Goal: Task Accomplishment & Management: Use online tool/utility

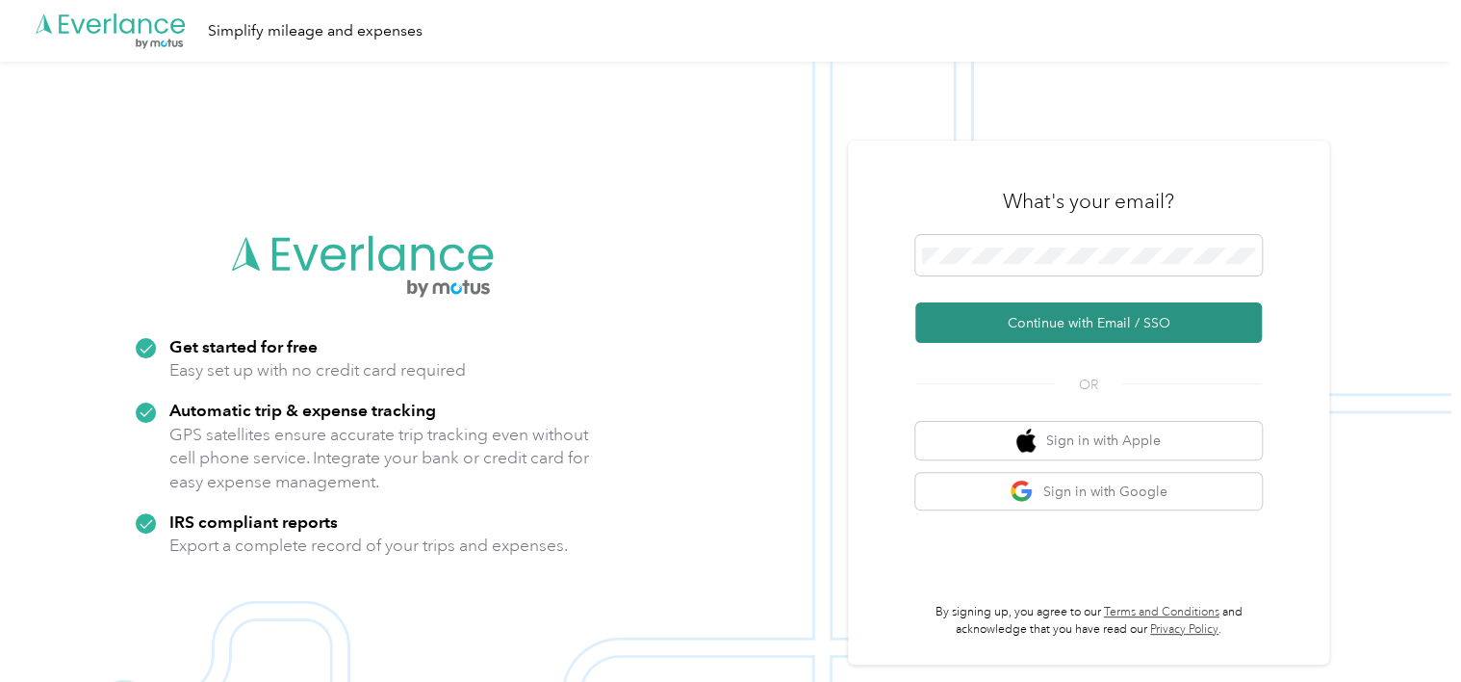
click at [1020, 309] on button "Continue with Email / SSO" at bounding box center [1088, 322] width 347 height 40
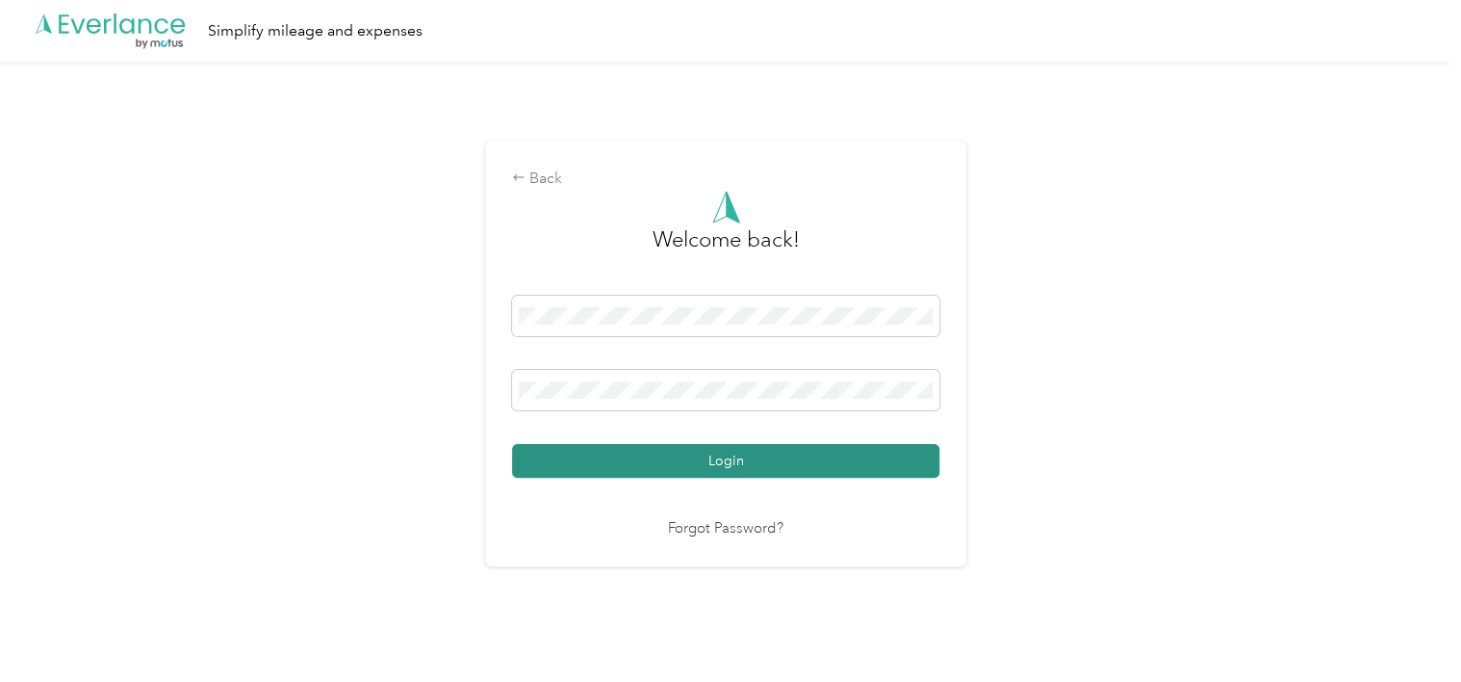
click at [772, 451] on button "Login" at bounding box center [725, 461] width 427 height 34
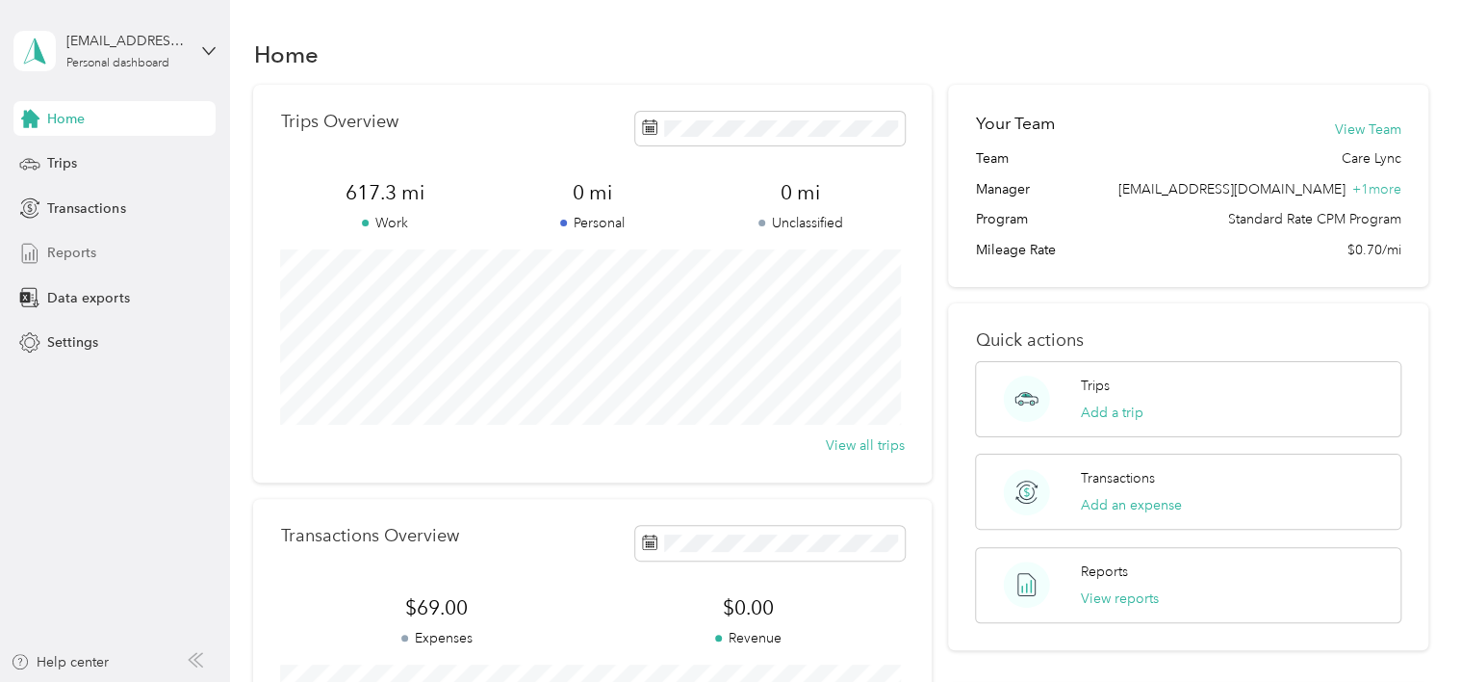
click at [96, 250] on div "Reports" at bounding box center [114, 253] width 202 height 35
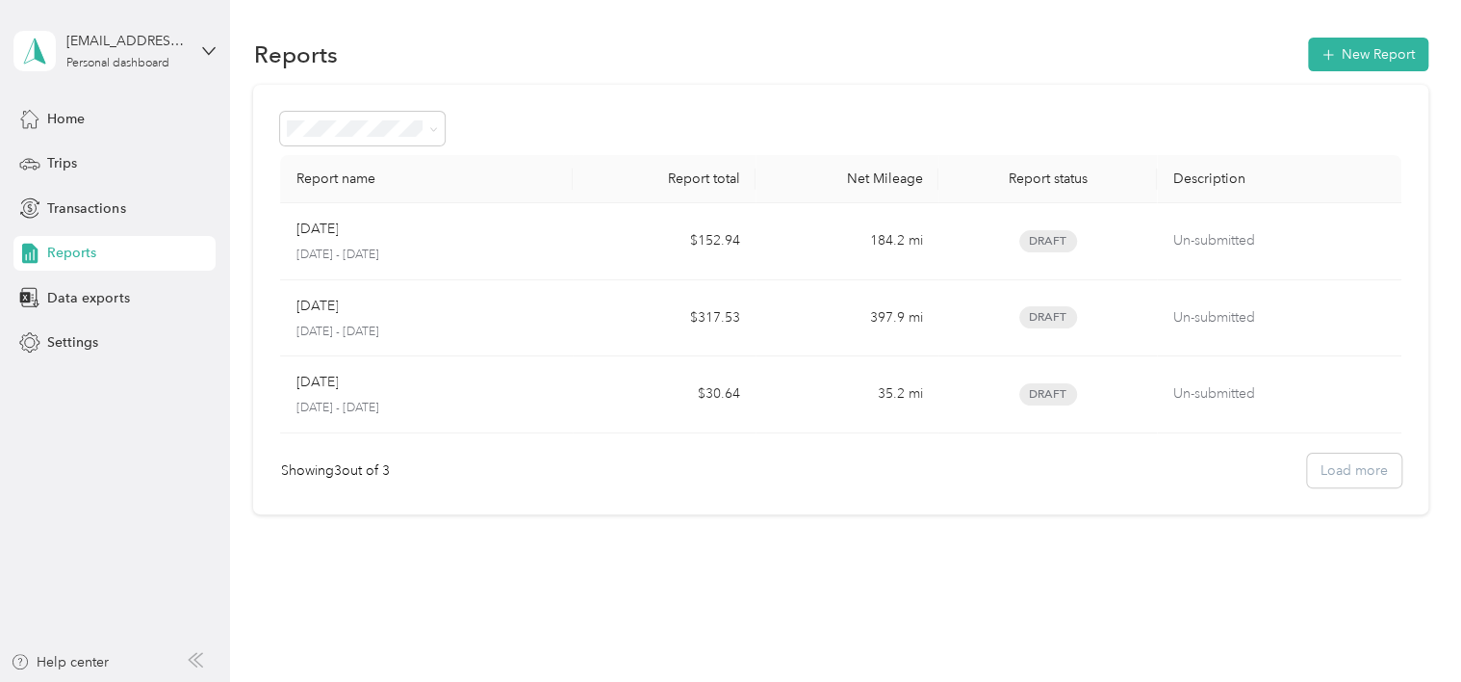
click at [919, 617] on div "Reports New Report Report name Report total Net Mileage Report status Descripti…" at bounding box center [841, 341] width 1222 height 682
click at [1357, 46] on button "New Report" at bounding box center [1368, 55] width 120 height 34
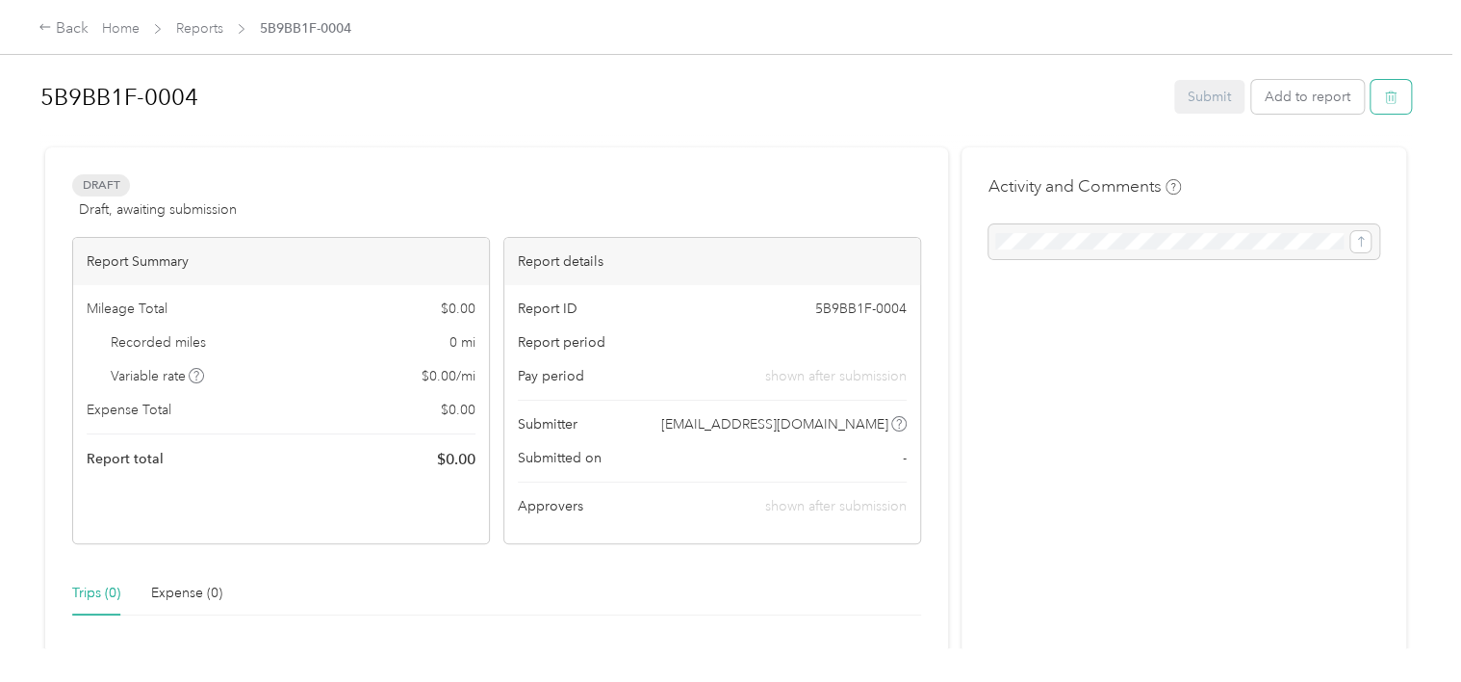
click at [1382, 109] on button "button" at bounding box center [1391, 97] width 40 height 34
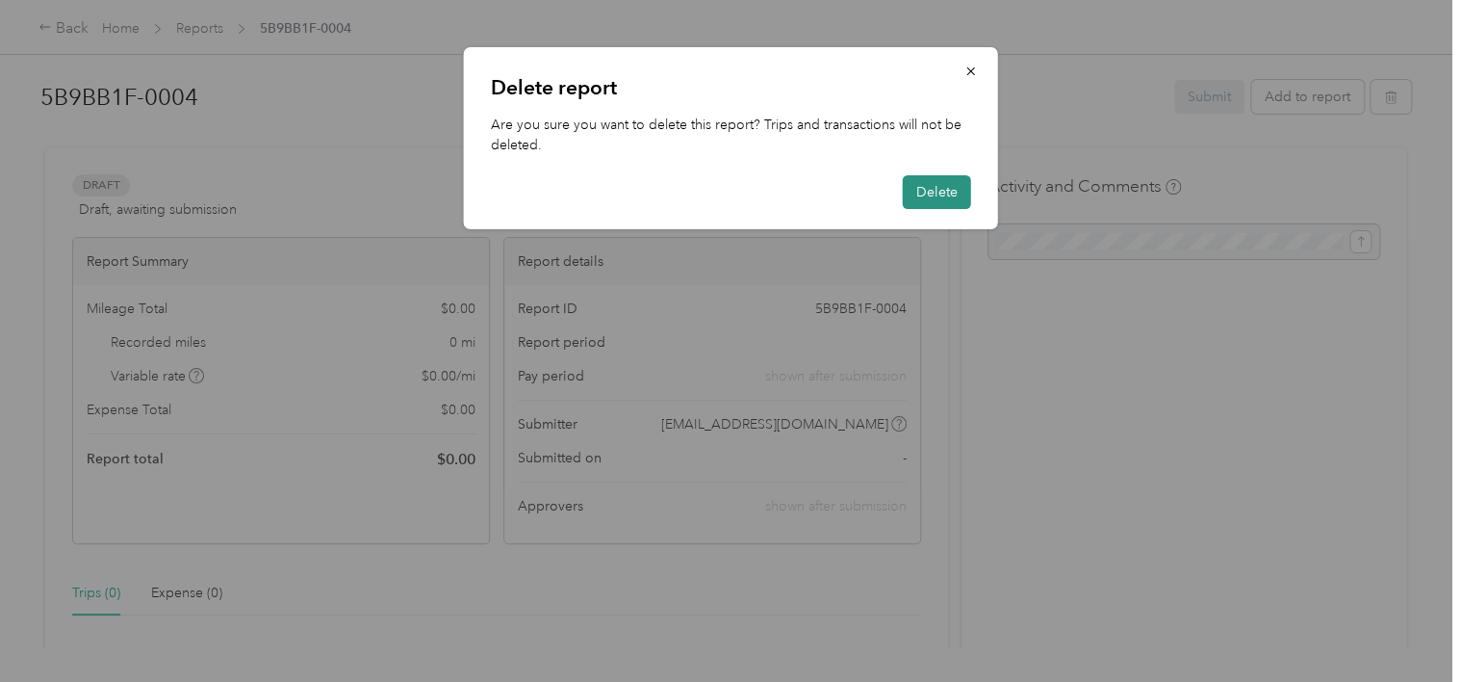
click at [949, 192] on button "Delete" at bounding box center [937, 192] width 68 height 34
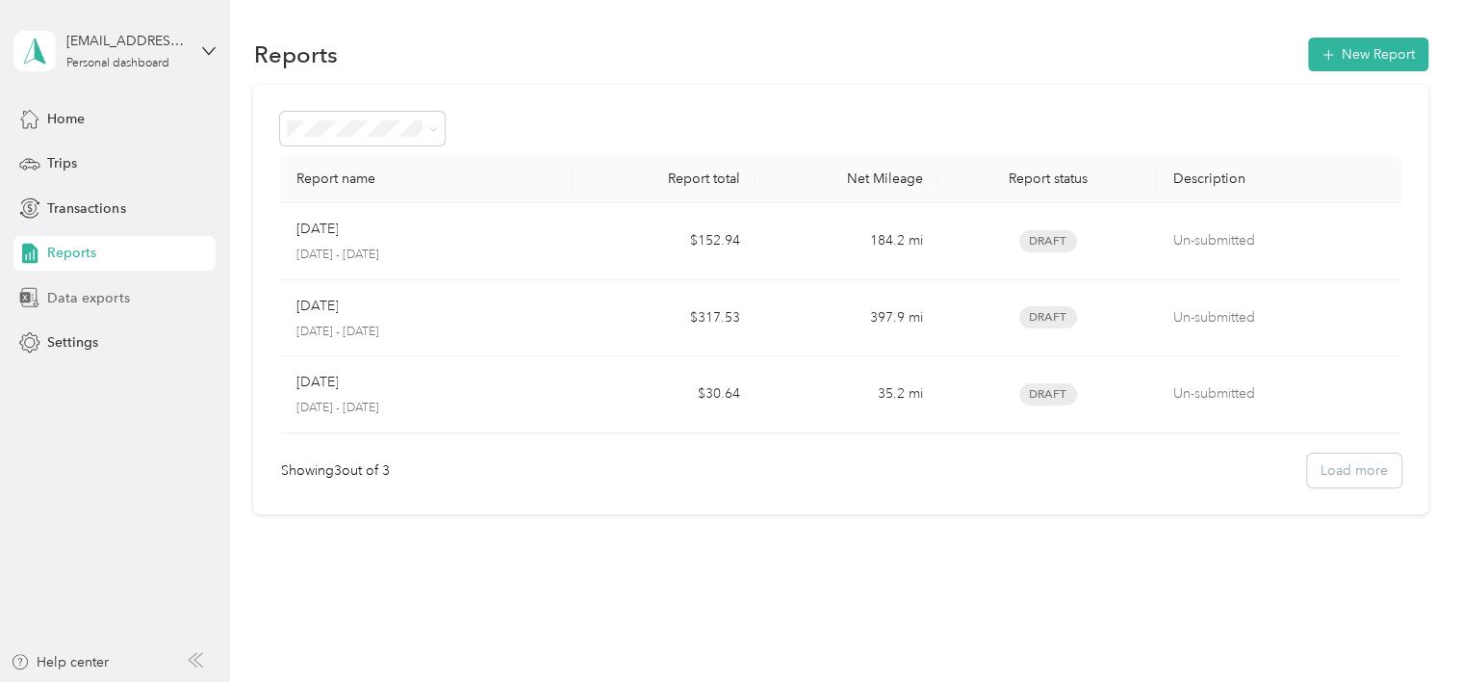
click at [55, 300] on span "Data exports" at bounding box center [88, 298] width 82 height 20
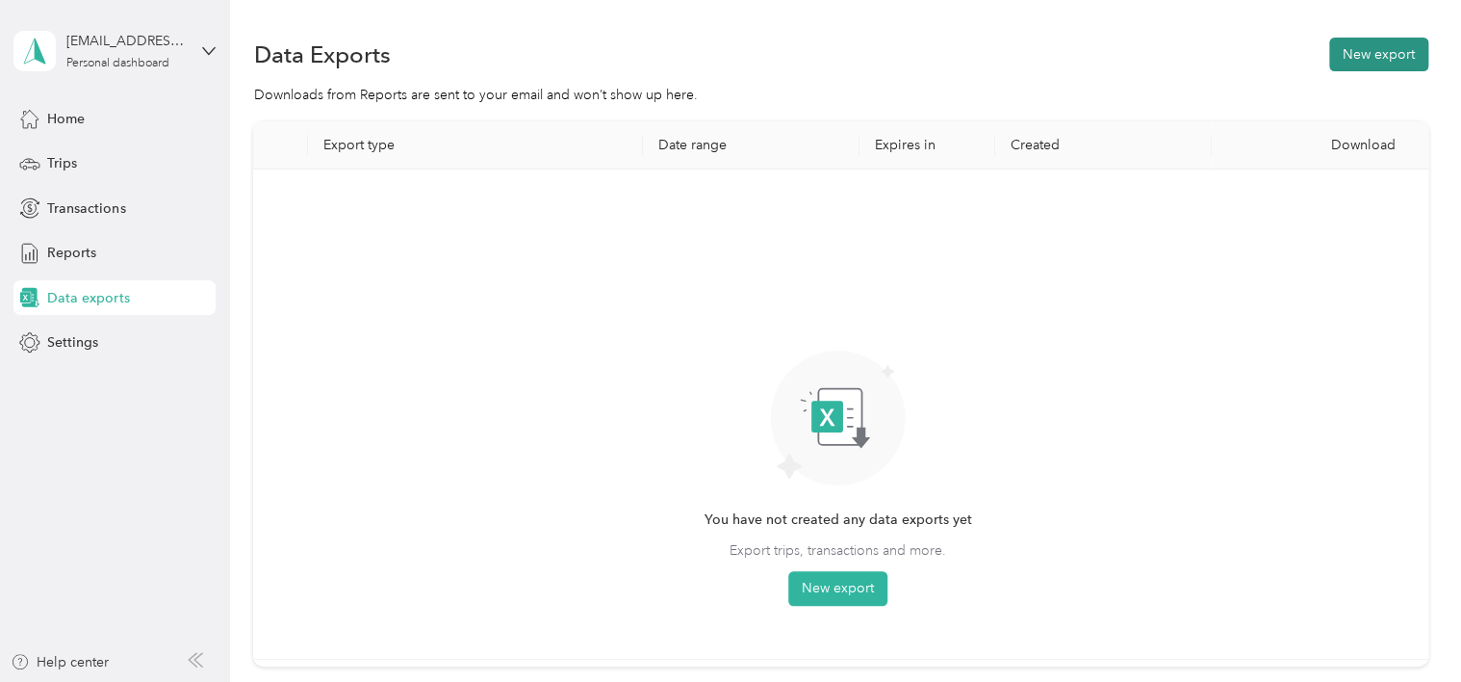
click at [1372, 58] on button "New export" at bounding box center [1378, 55] width 99 height 34
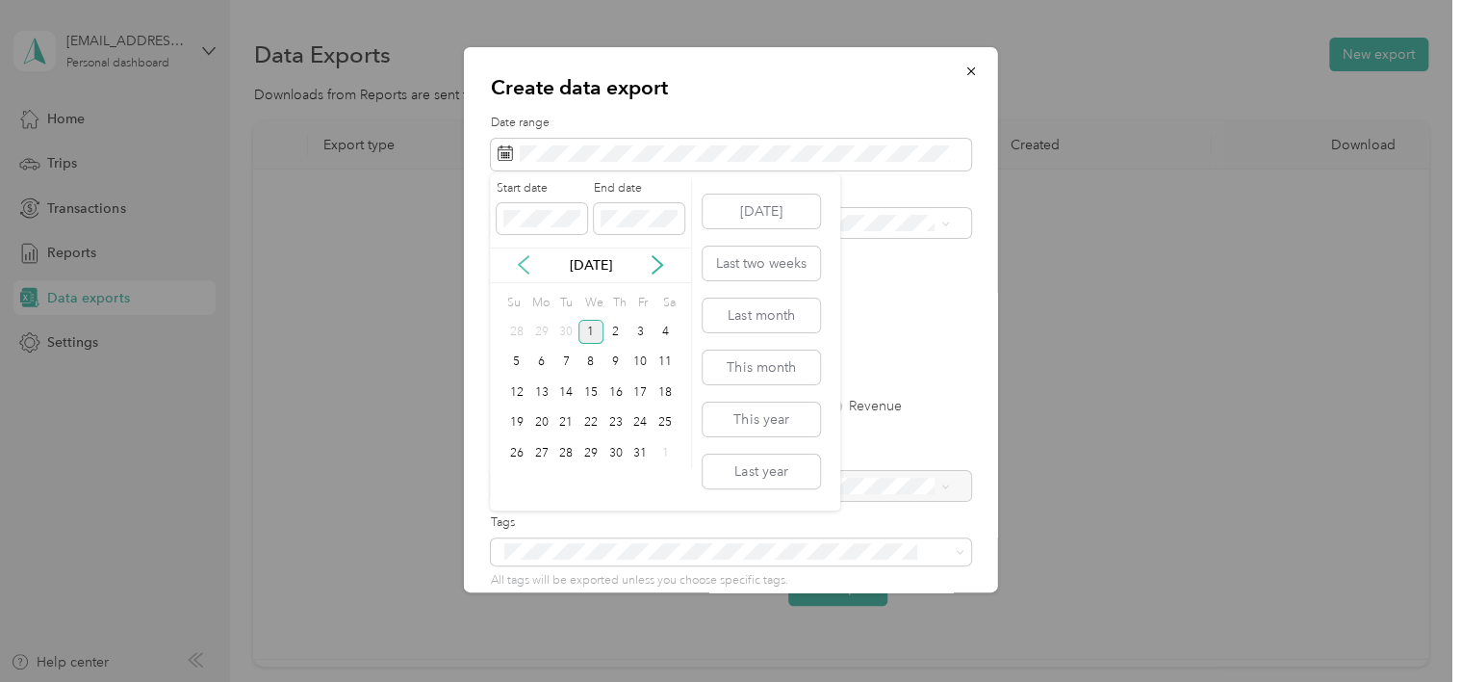
click at [517, 270] on icon at bounding box center [523, 264] width 19 height 19
click at [535, 322] on div "1" at bounding box center [541, 332] width 25 height 24
click at [577, 444] on div "30" at bounding box center [566, 453] width 25 height 24
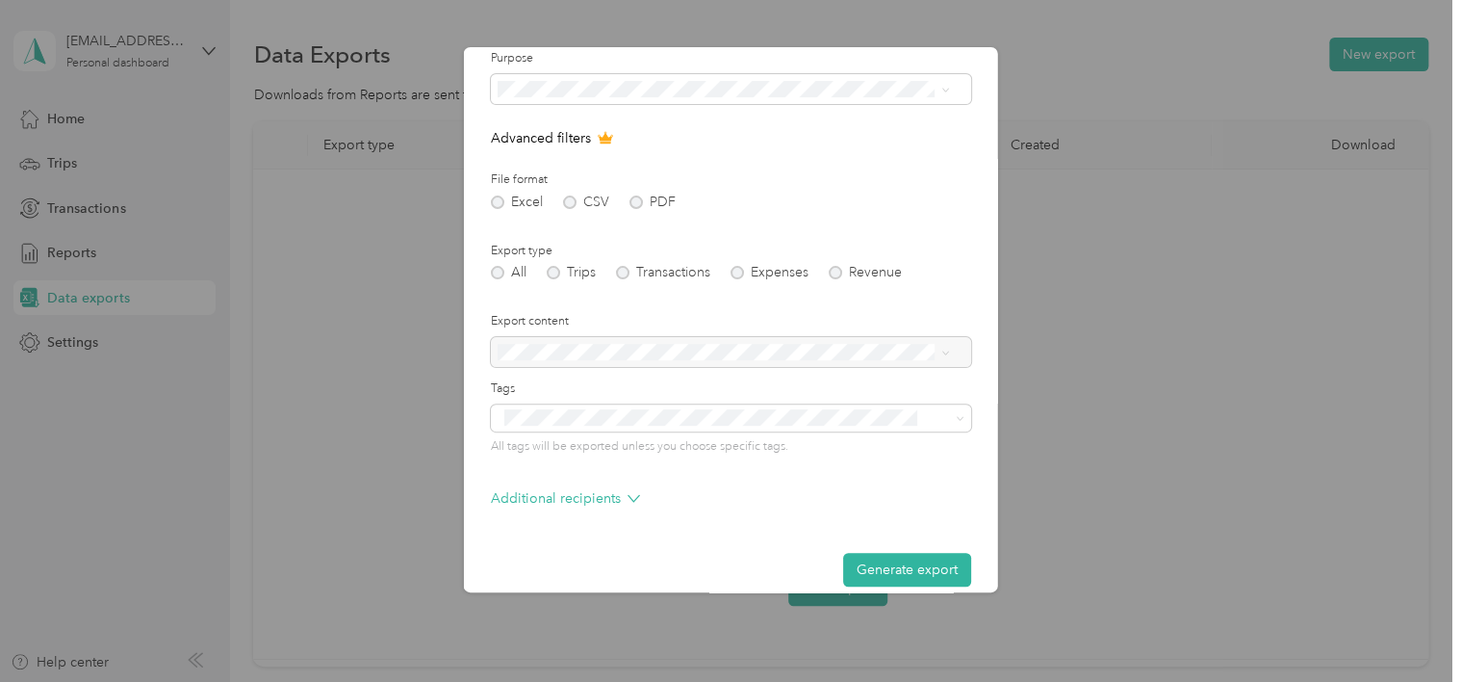
scroll to position [154, 0]
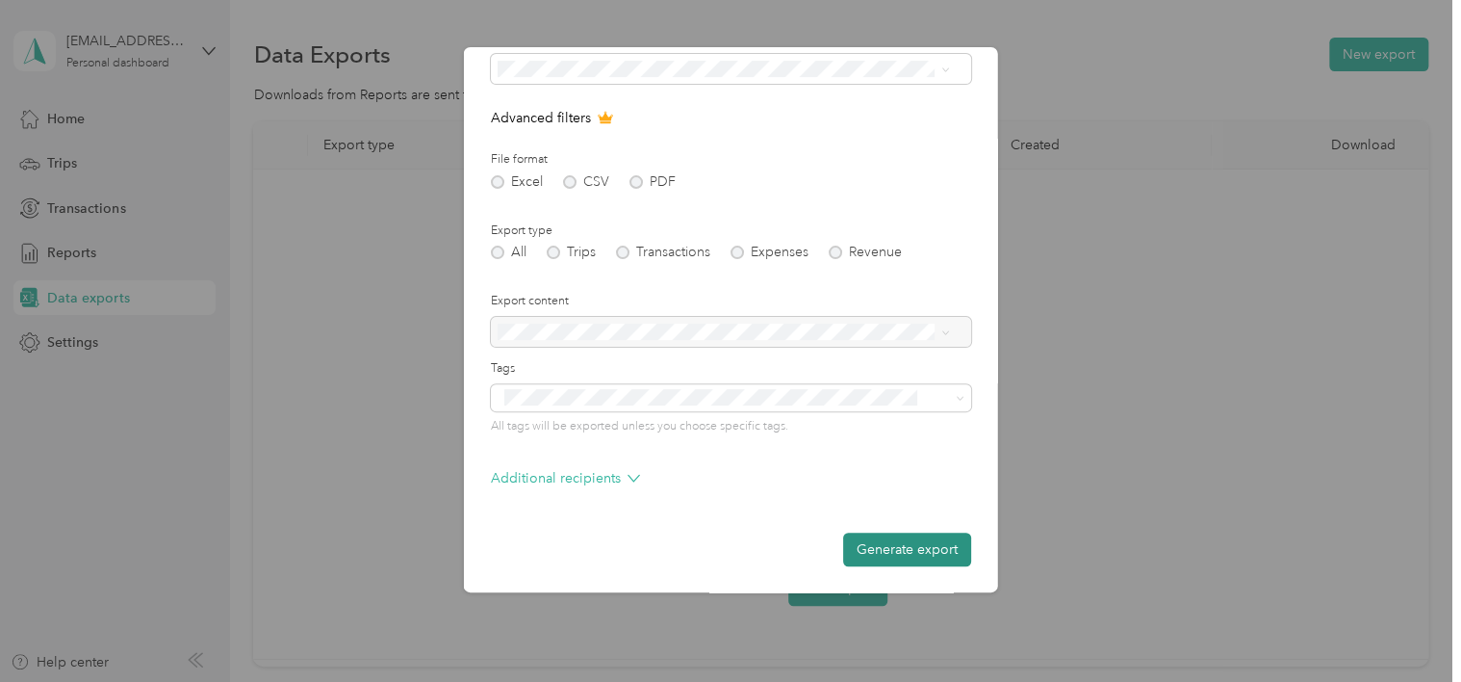
click at [851, 542] on button "Generate export" at bounding box center [907, 549] width 128 height 34
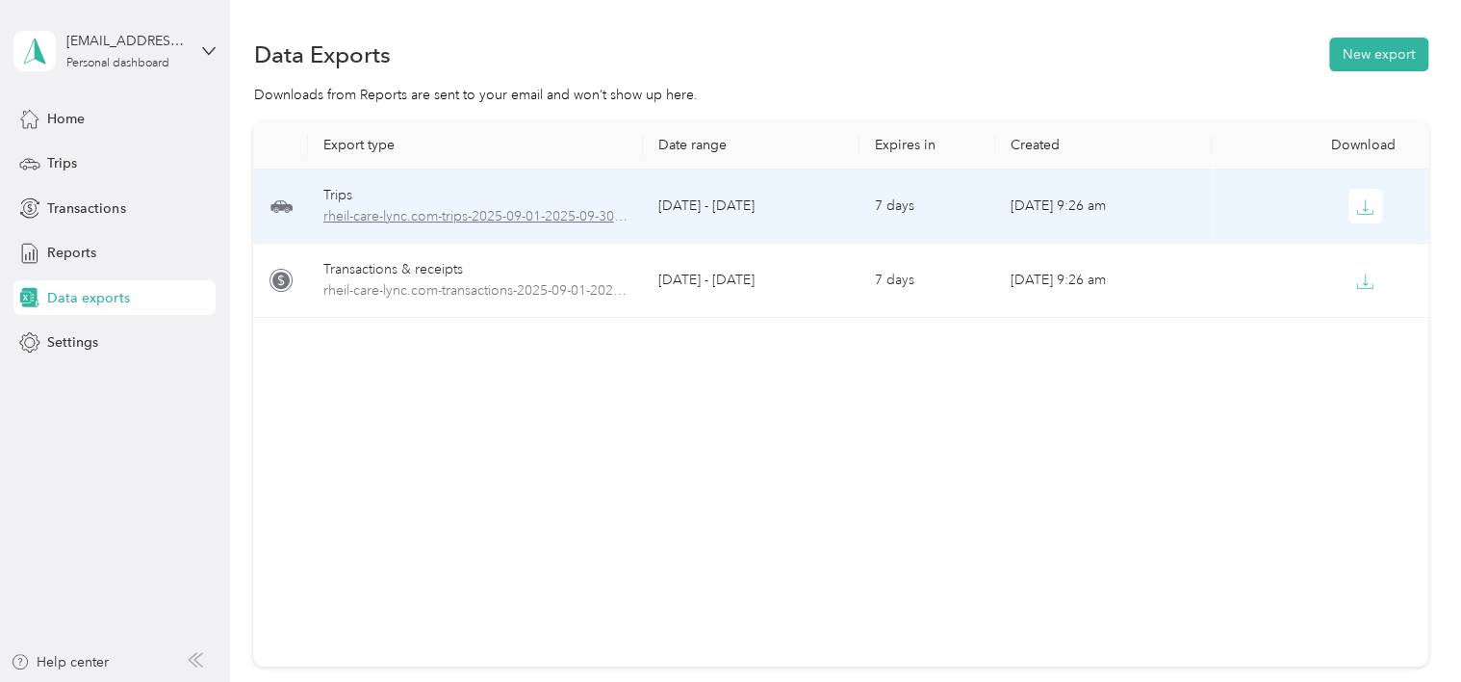
click at [481, 213] on span "rheil-care-lync.com-trips-2025-09-01-2025-09-30.xlsx" at bounding box center [475, 216] width 305 height 21
click at [461, 216] on span "rheil-care-lync.com-trips-2025-09-01-2025-09-30.xlsx" at bounding box center [475, 216] width 305 height 21
drag, startPoint x: 461, startPoint y: 216, endPoint x: 550, endPoint y: 226, distance: 89.2
click at [550, 226] on span "rheil-care-lync.com-trips-2025-09-01-2025-09-30.xlsx" at bounding box center [475, 216] width 305 height 21
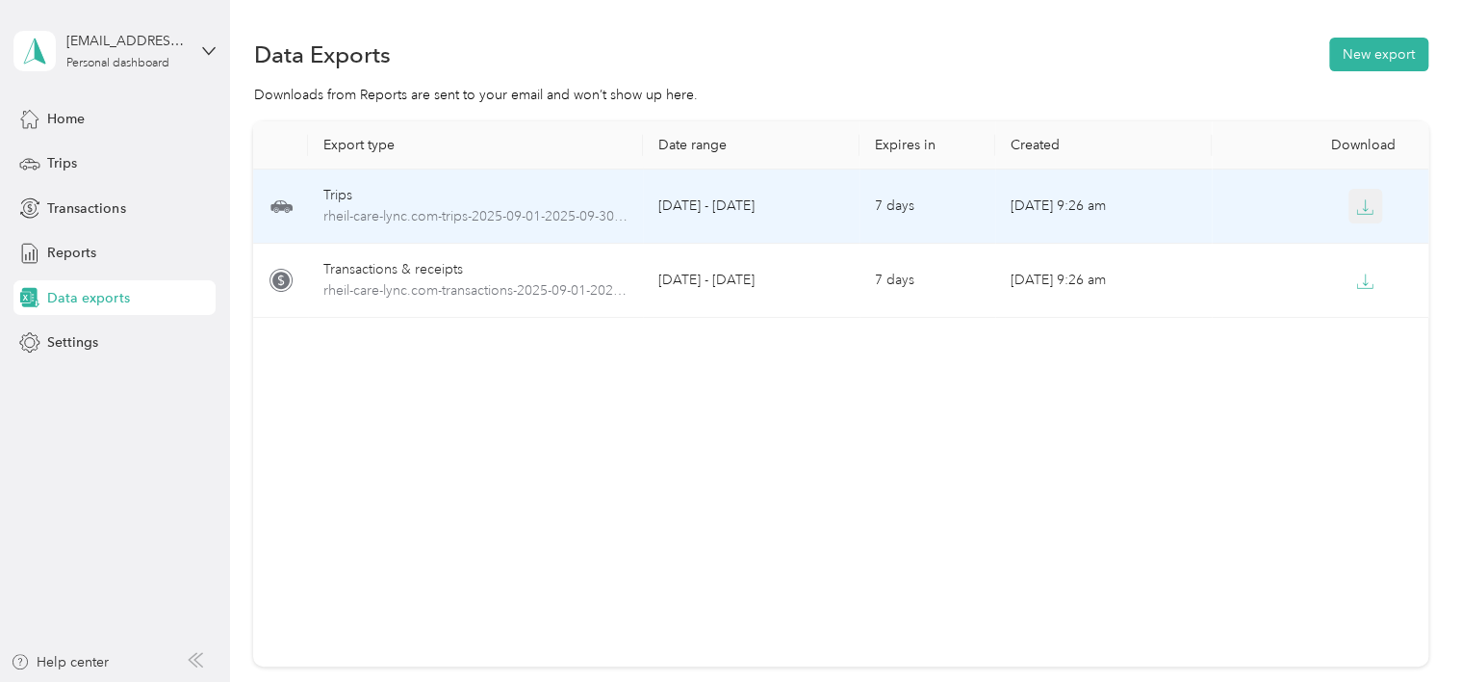
click at [1369, 219] on button "button" at bounding box center [1366, 206] width 35 height 35
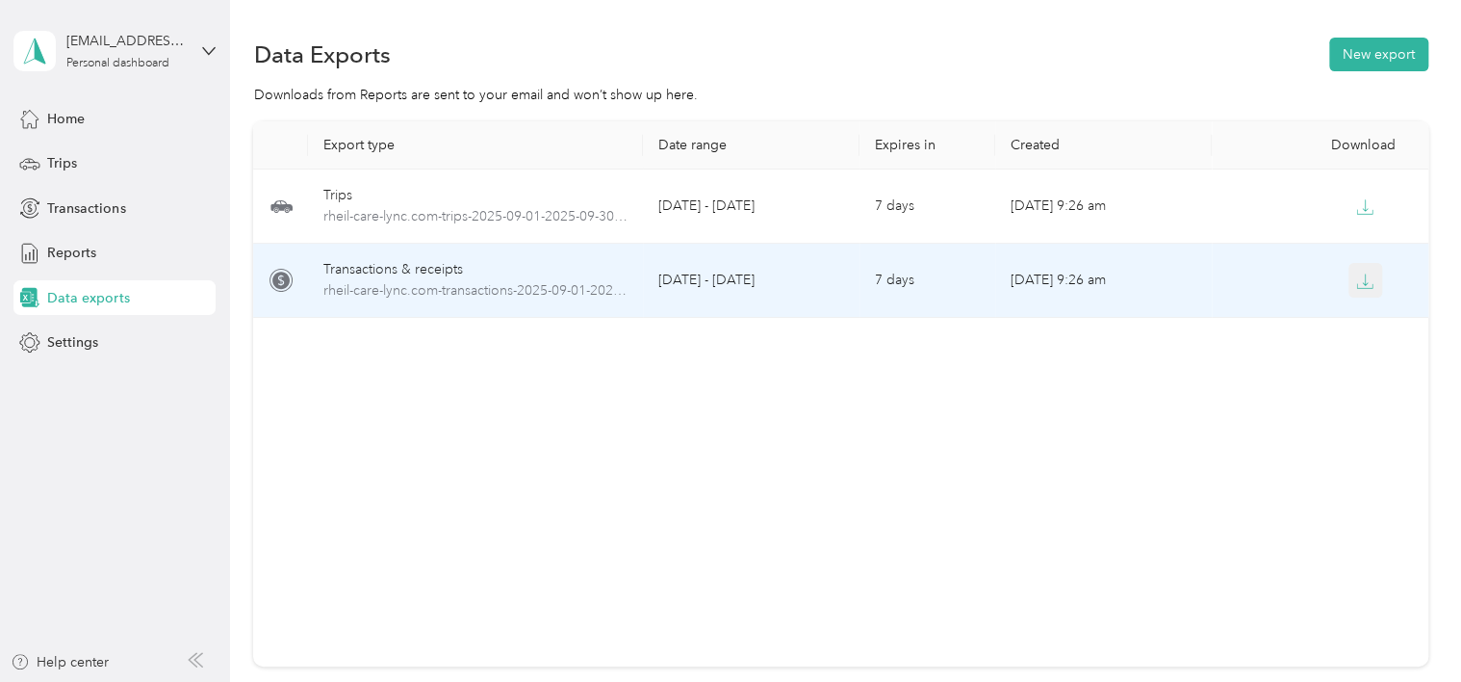
click at [1358, 285] on icon "button" at bounding box center [1364, 280] width 17 height 17
